Goal: Ask a question

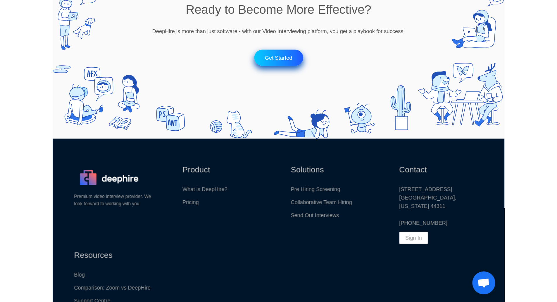
scroll to position [853, 0]
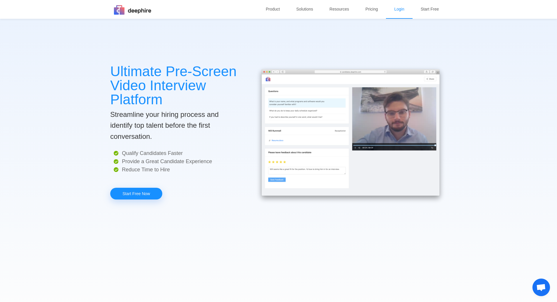
click at [345, 8] on link "Login" at bounding box center [399, 9] width 15 height 18
drag, startPoint x: 123, startPoint y: 89, endPoint x: 155, endPoint y: 90, distance: 31.9
click at [155, 90] on p "Ultimate Pre-Screen Video Interview Platform" at bounding box center [176, 85] width 132 height 42
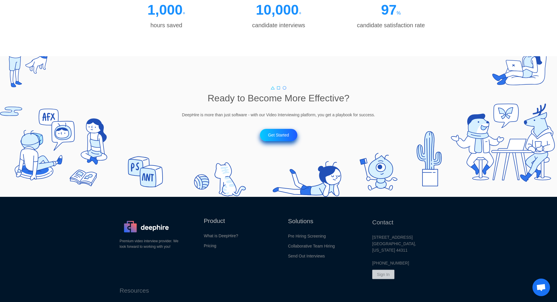
scroll to position [790, 0]
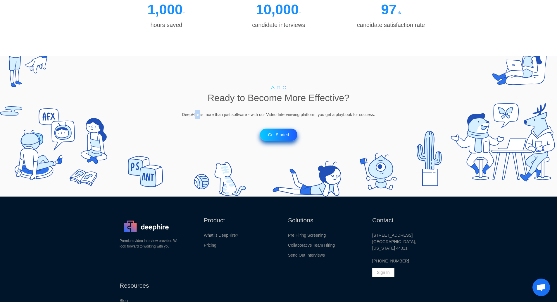
drag, startPoint x: 194, startPoint y: 112, endPoint x: 203, endPoint y: 113, distance: 9.7
click at [203, 113] on p "DeepHire is more than just software - with our Video Interviewing platform, you…" at bounding box center [278, 114] width 557 height 9
click at [204, 113] on p "DeepHire is more than just software - with our Video Interviewing platform, you…" at bounding box center [278, 114] width 557 height 9
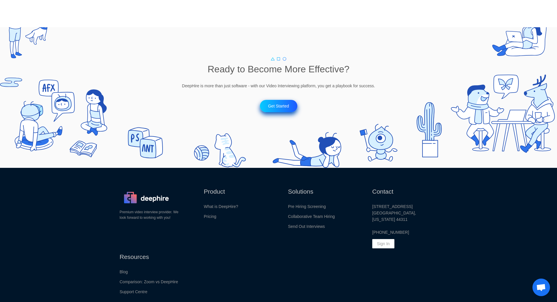
scroll to position [855, 0]
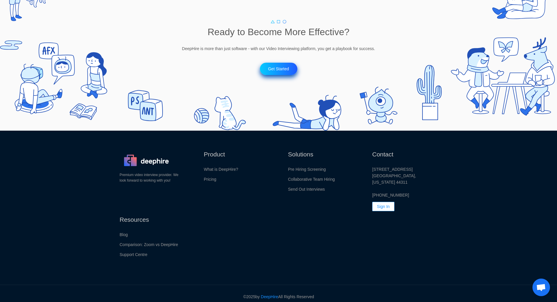
click at [386, 202] on p "Sign In" at bounding box center [383, 206] width 13 height 9
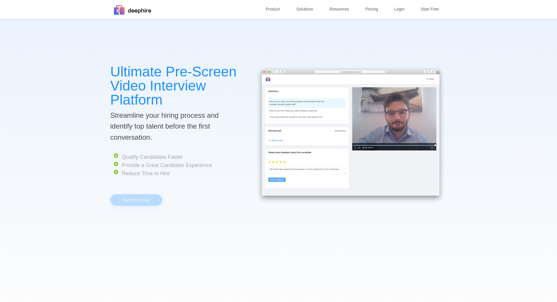
scroll to position [790, 0]
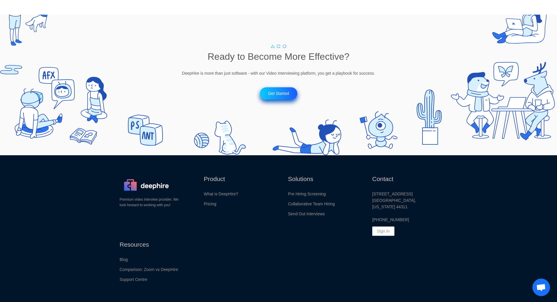
scroll to position [855, 0]
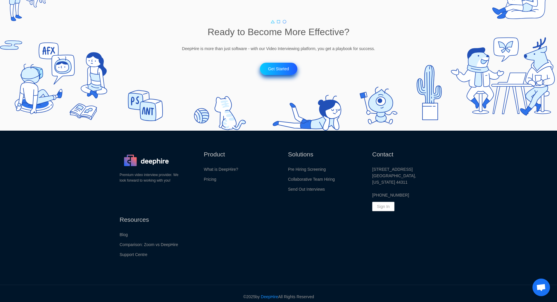
click at [151, 174] on p "Premium video interview provider. We look forward to working with you!" at bounding box center [153, 177] width 66 height 11
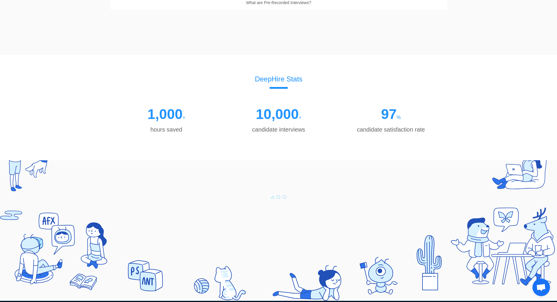
scroll to position [768, 0]
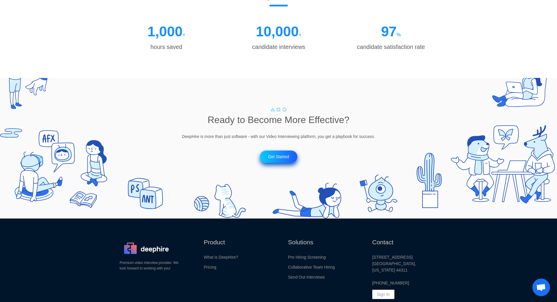
click at [542, 293] on span "Open chat" at bounding box center [542, 287] width 18 height 18
click at [543, 287] on span "Open chat" at bounding box center [541, 287] width 10 height 8
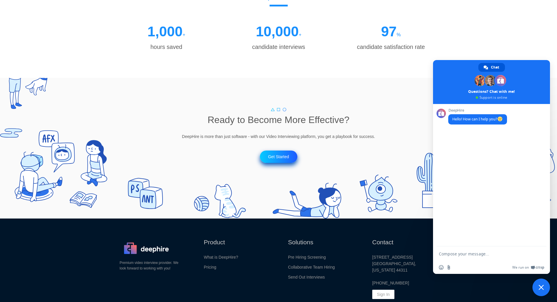
click at [467, 258] on form at bounding box center [485, 254] width 92 height 16
click at [462, 253] on textarea "Compose your message..." at bounding box center [485, 253] width 92 height 5
type textarea "where is candidate login"
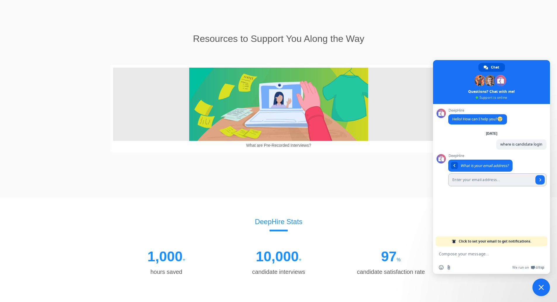
scroll to position [534, 0]
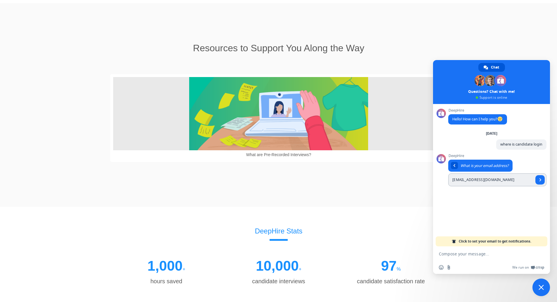
type input "[EMAIL_ADDRESS][DOMAIN_NAME]"
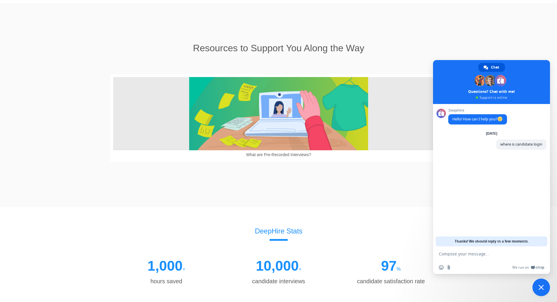
click at [488, 251] on textarea "Compose your message..." at bounding box center [485, 253] width 92 height 5
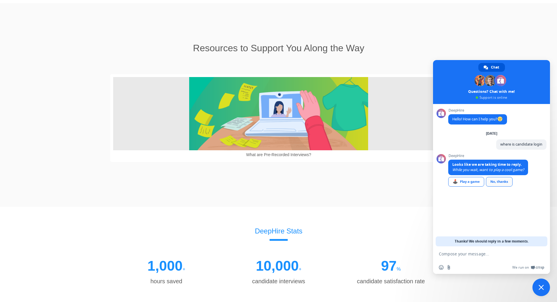
click at [496, 185] on div "No, thanks" at bounding box center [499, 182] width 27 height 10
